Goal: Use online tool/utility: Utilize a website feature to perform a specific function

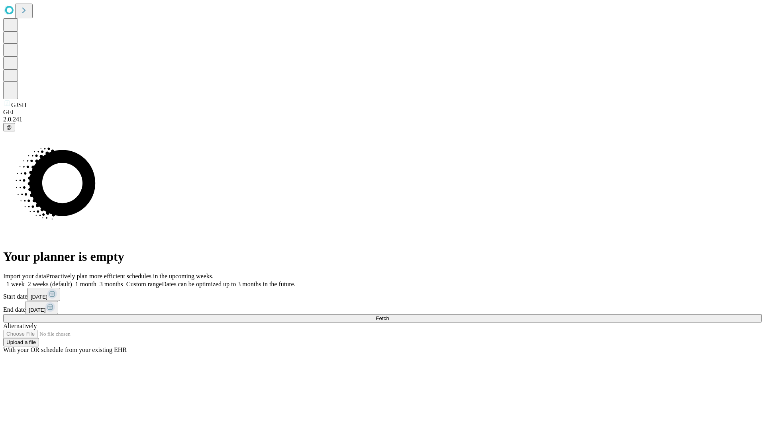
click at [389, 315] on span "Fetch" at bounding box center [381, 318] width 13 height 6
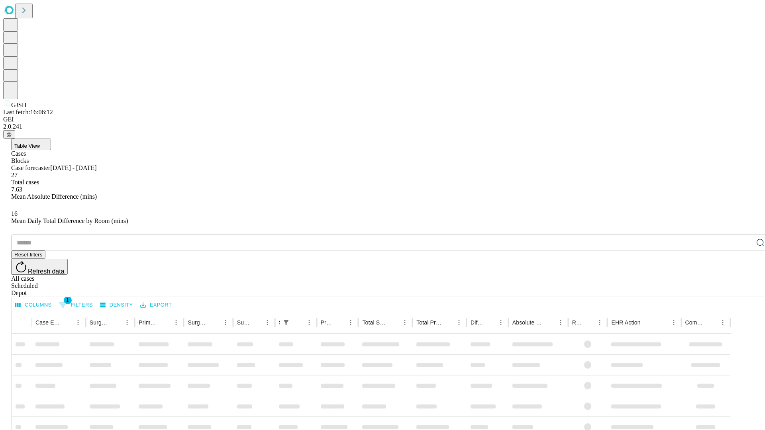
click at [40, 143] on span "Table View" at bounding box center [26, 146] width 25 height 6
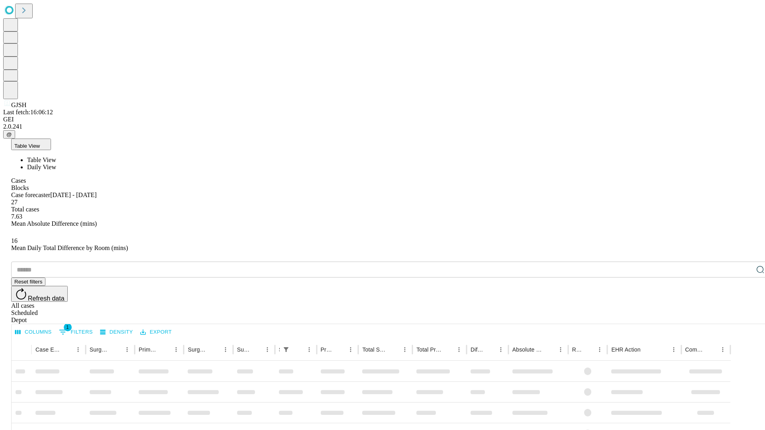
click at [56, 164] on span "Daily View" at bounding box center [41, 167] width 29 height 7
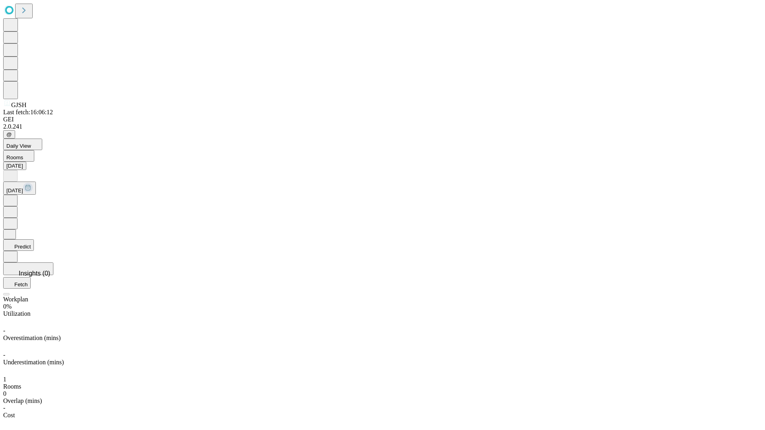
click at [34, 239] on button "Predict" at bounding box center [18, 245] width 31 height 12
